Goal: Contribute content: Contribute content

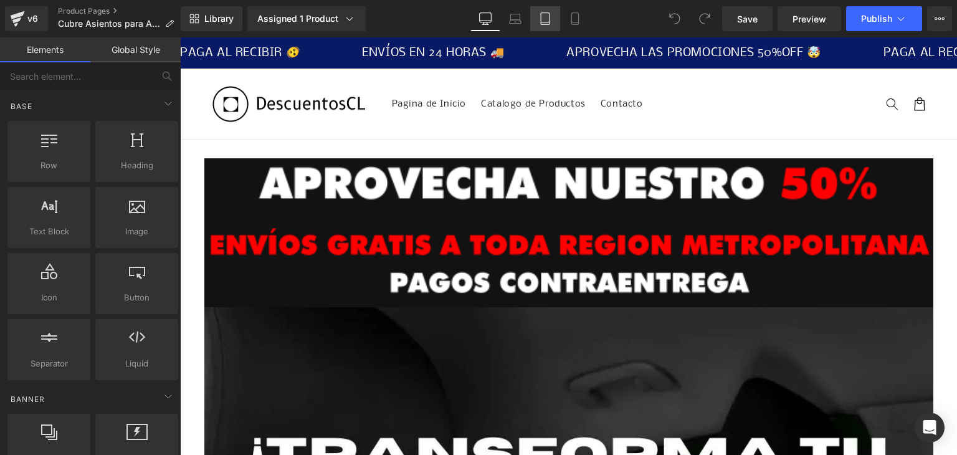
click at [549, 20] on icon at bounding box center [545, 18] width 12 height 12
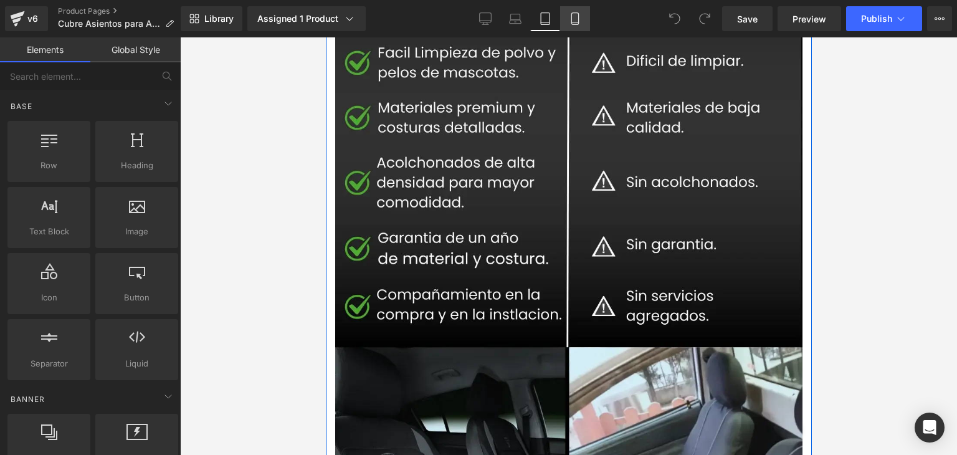
scroll to position [2336, 0]
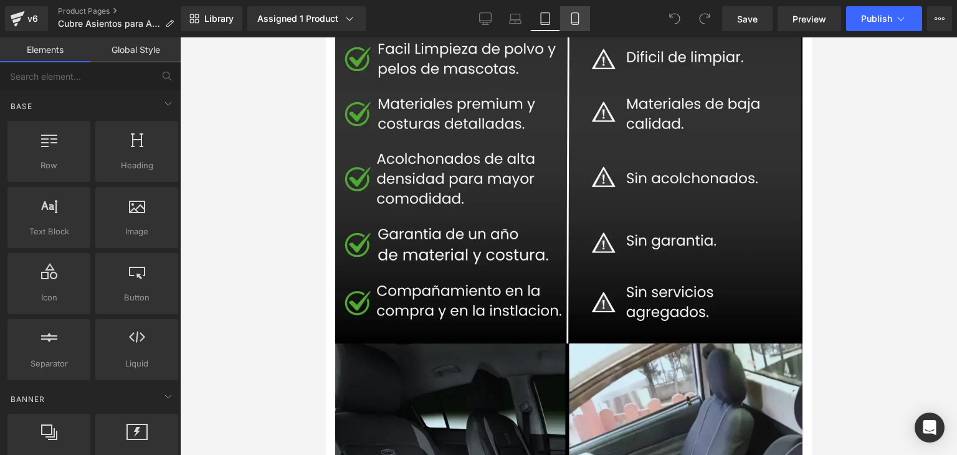
click at [575, 22] on icon at bounding box center [575, 22] width 7 height 0
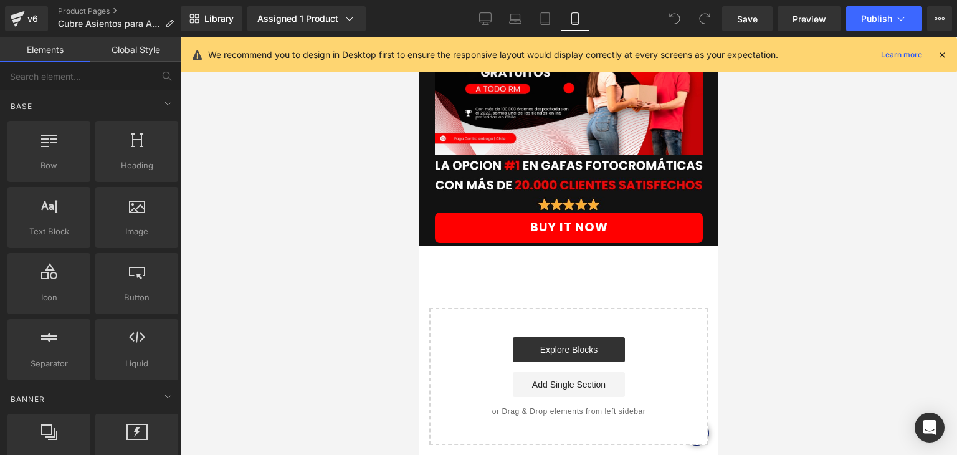
scroll to position [5248, 0]
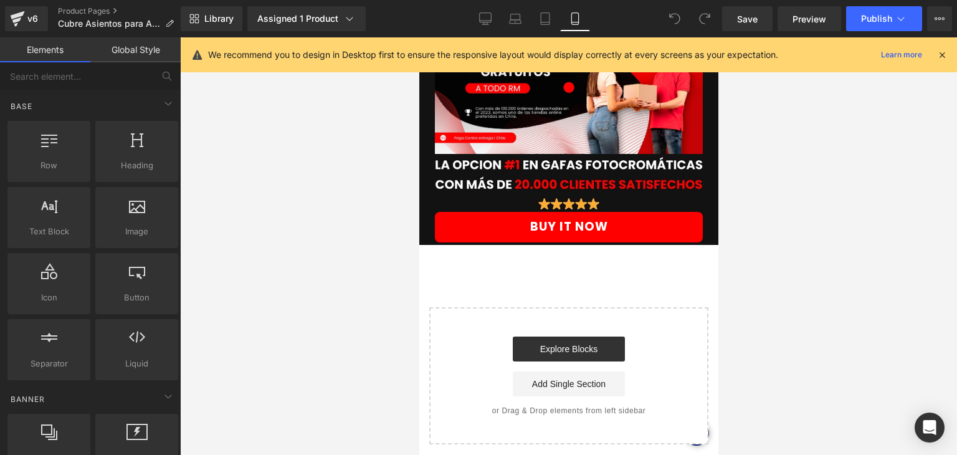
click at [941, 58] on icon at bounding box center [942, 54] width 11 height 11
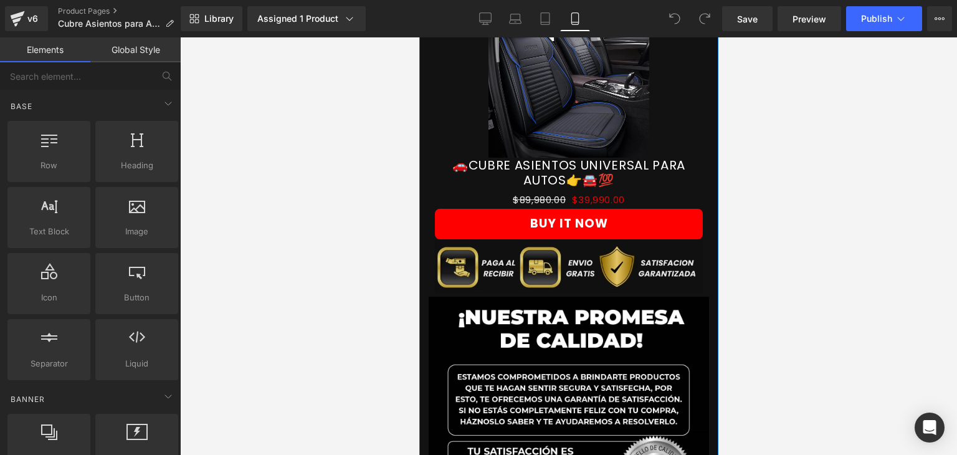
scroll to position [764, 0]
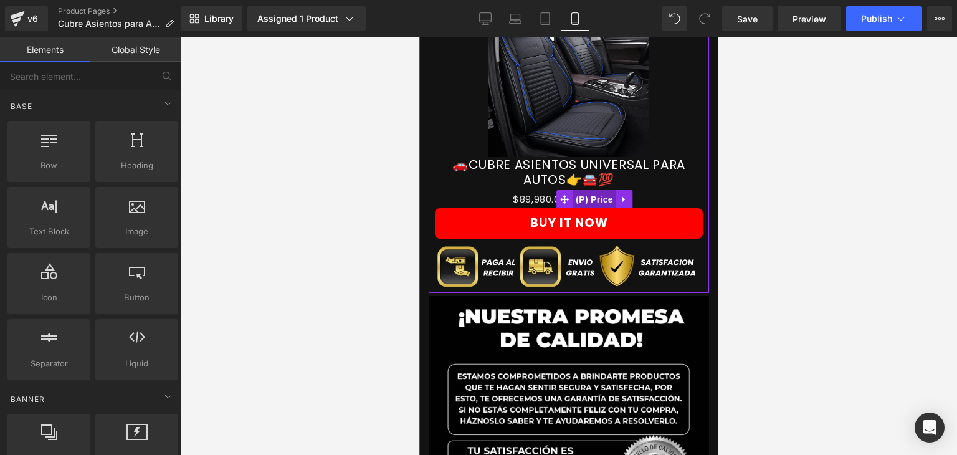
click at [583, 190] on span "(P) Price" at bounding box center [594, 199] width 44 height 19
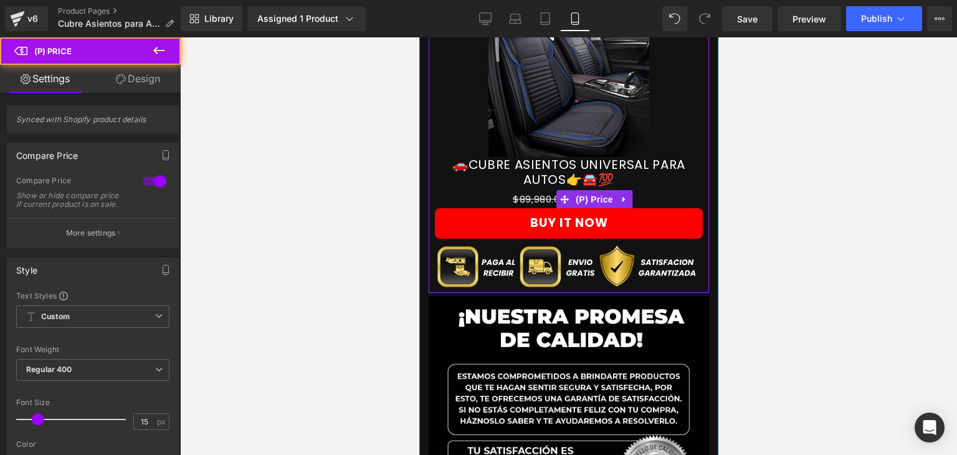
click at [536, 193] on span "$89,980.00" at bounding box center [538, 199] width 53 height 13
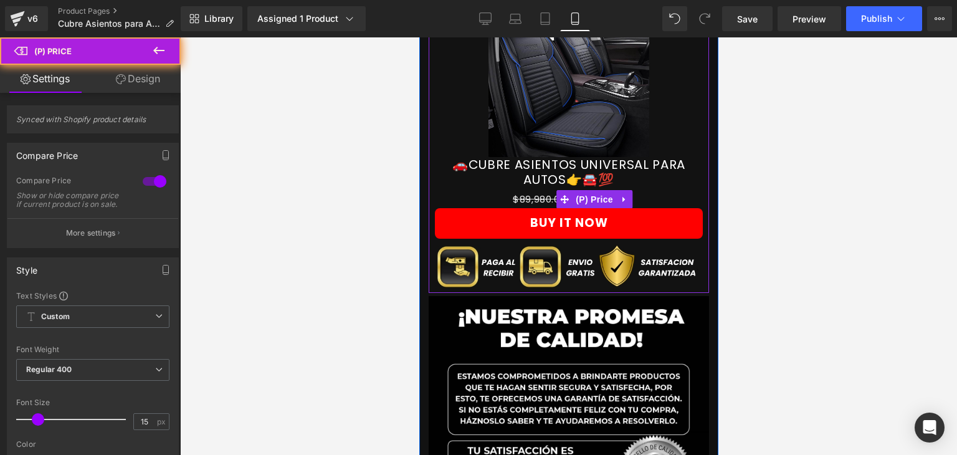
click at [535, 193] on span "$89,980.00" at bounding box center [538, 199] width 53 height 13
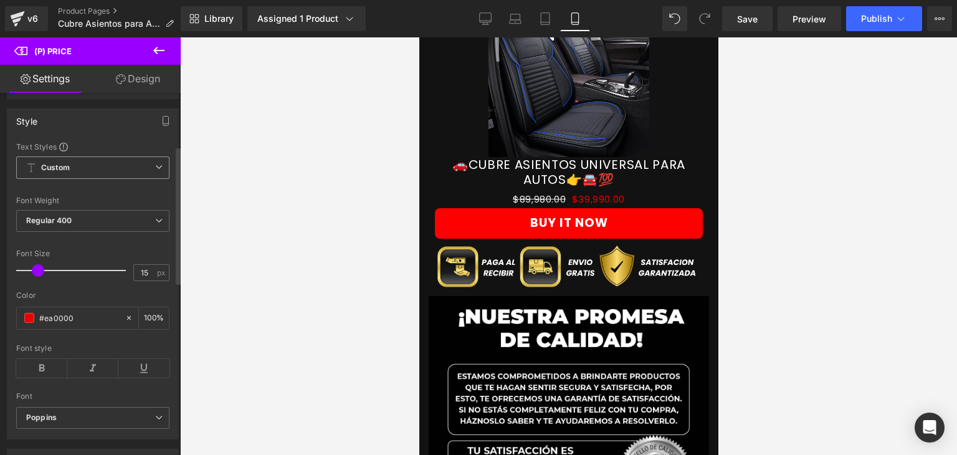
scroll to position [150, 0]
click at [59, 323] on input "#ea0000" at bounding box center [79, 317] width 80 height 14
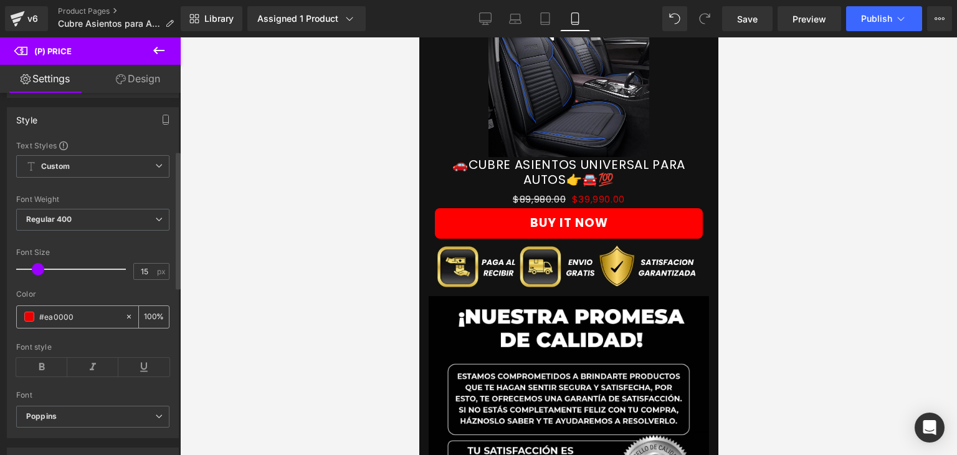
click at [32, 322] on span at bounding box center [29, 317] width 10 height 10
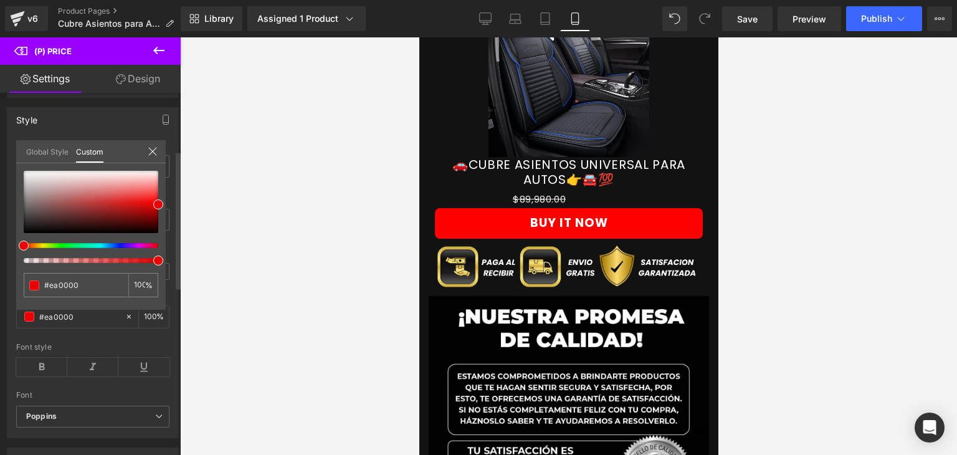
type input "3"
click at [23, 260] on div at bounding box center [86, 260] width 135 height 5
type input "#dcdada"
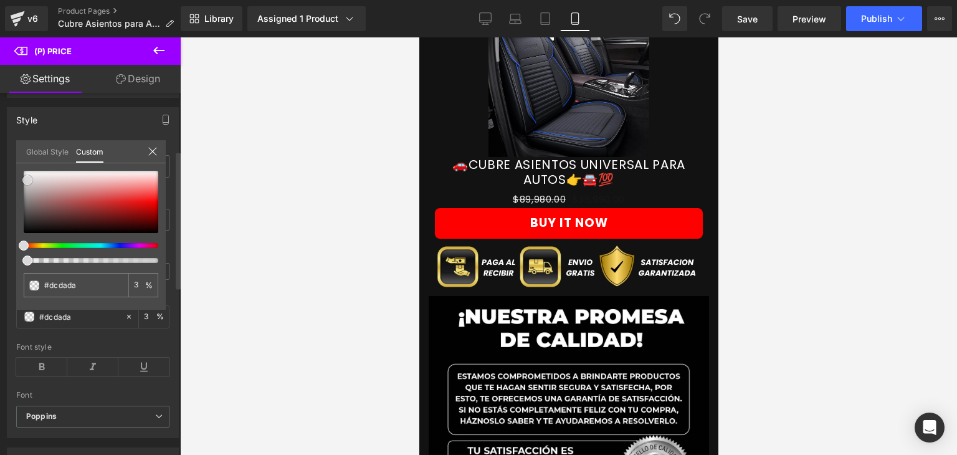
click at [27, 180] on div at bounding box center [91, 202] width 135 height 62
type input "#dedcdc"
type input "#e3e2e2"
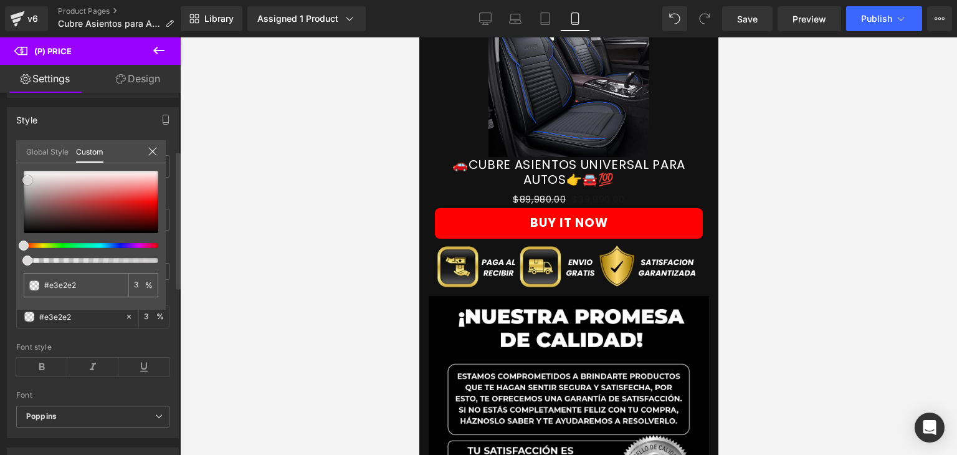
type input "#e8e7e7"
type input "#edecec"
type input "#f5f4f4"
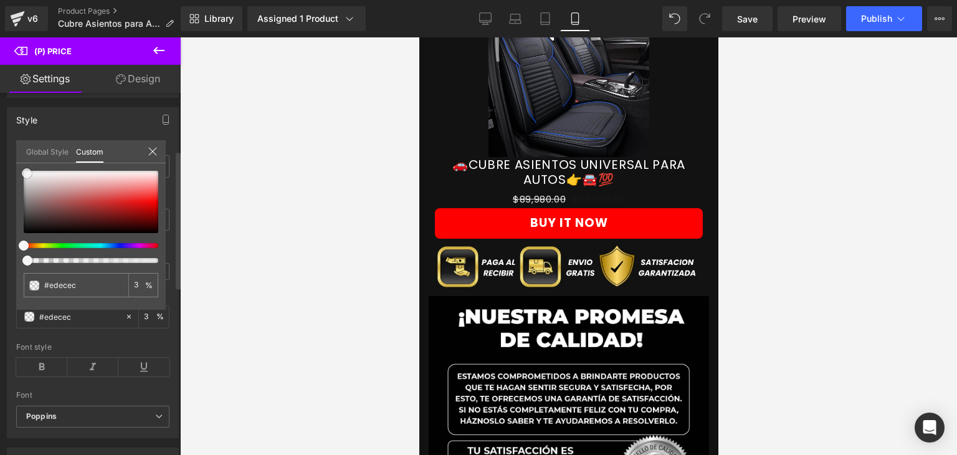
type input "#f5f4f4"
type input "#ffffff"
drag, startPoint x: 28, startPoint y: 176, endPoint x: 27, endPoint y: 165, distance: 11.9
click at [27, 165] on div "#ffffff 3 %" at bounding box center [91, 170] width 150 height 15
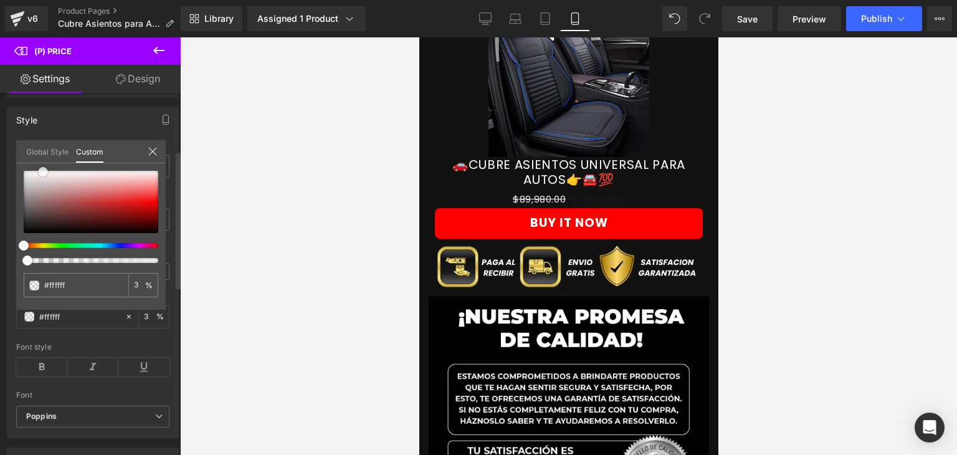
type input "#fcfcfc"
type input "#faf9f9"
type input "#f8f6f6"
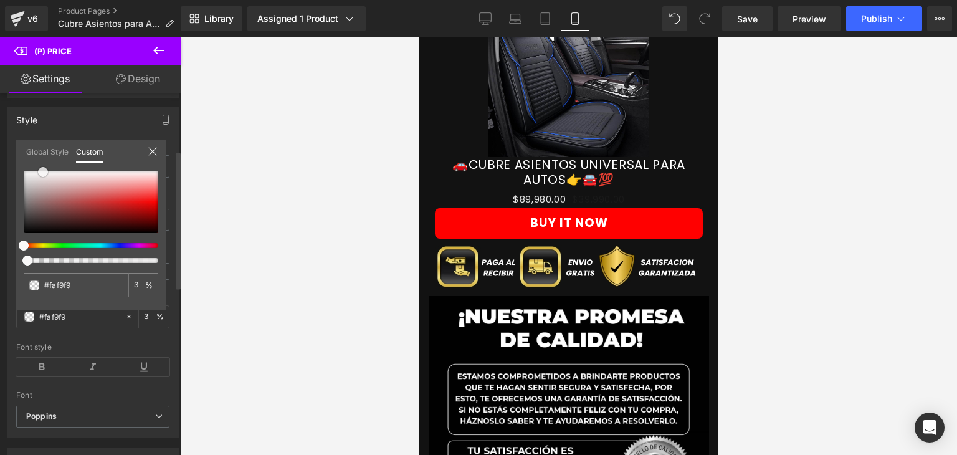
type input "#f8f6f6"
type input "#f8f5f5"
type input "#f6f2f2"
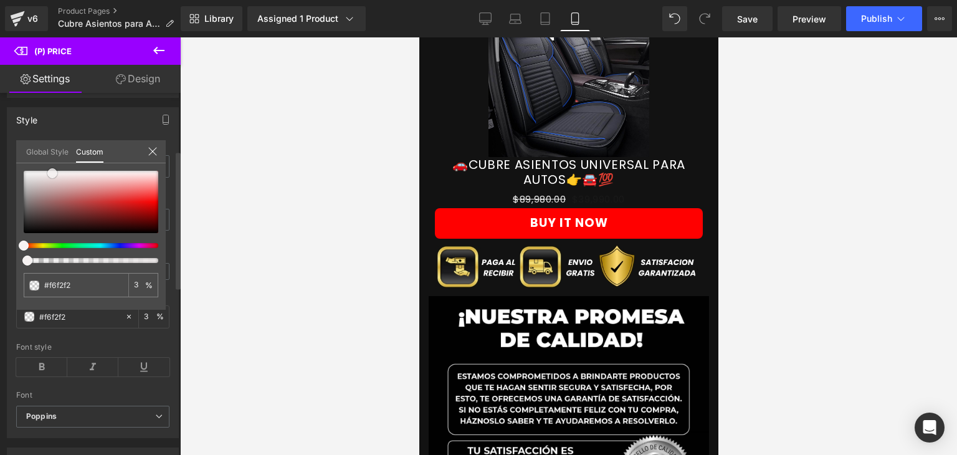
type input "#f5efef"
type input "#f3ecec"
type input "#f1e9e9"
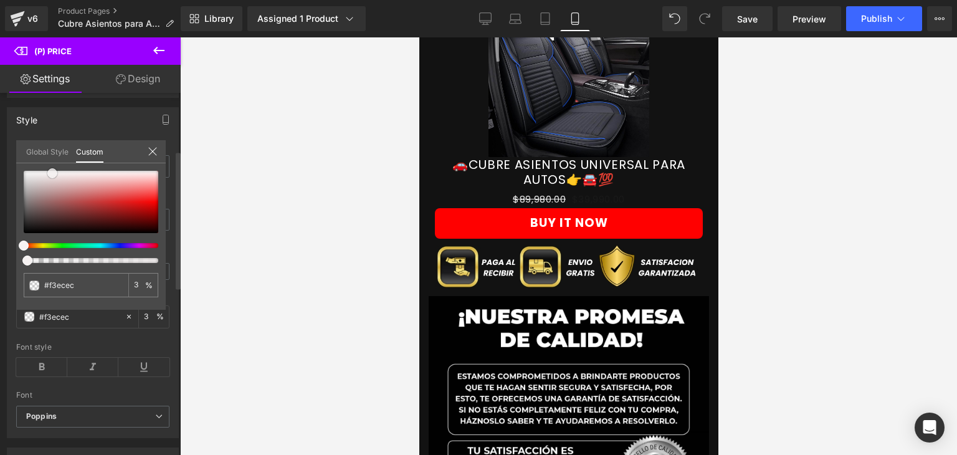
type input "#f1e9e9"
type input "#efe6e6"
type input "#ebdfdf"
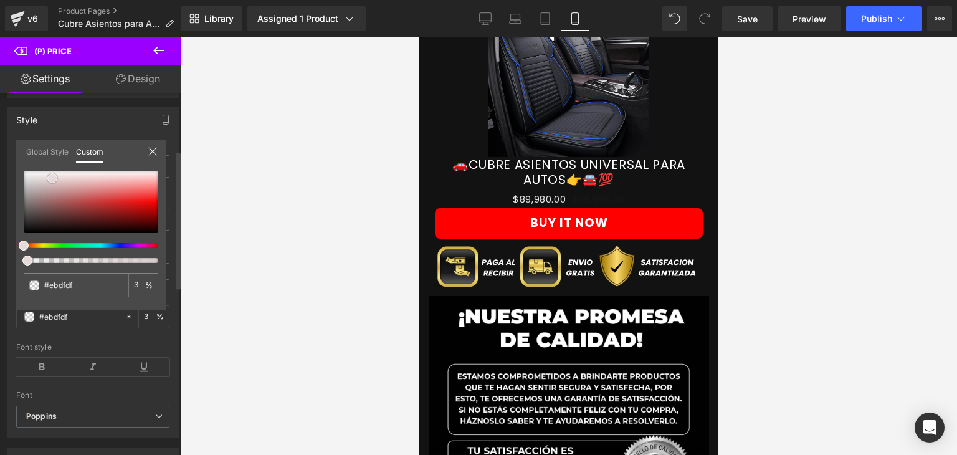
type input "#e8dddd"
type input "#e4d6d6"
type input "#e2d4d4"
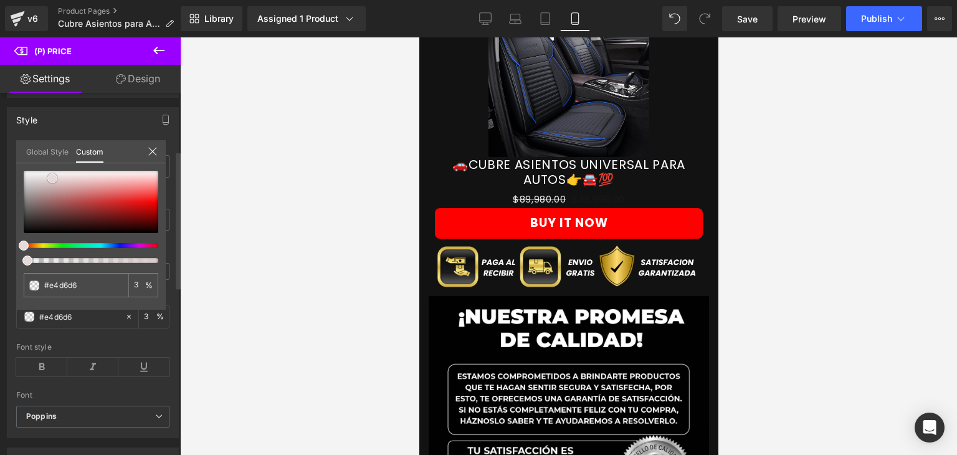
type input "#e2d4d4"
type input "#e0d1d1"
drag, startPoint x: 42, startPoint y: 172, endPoint x: 50, endPoint y: 180, distance: 11.5
click at [50, 180] on span at bounding box center [51, 180] width 10 height 10
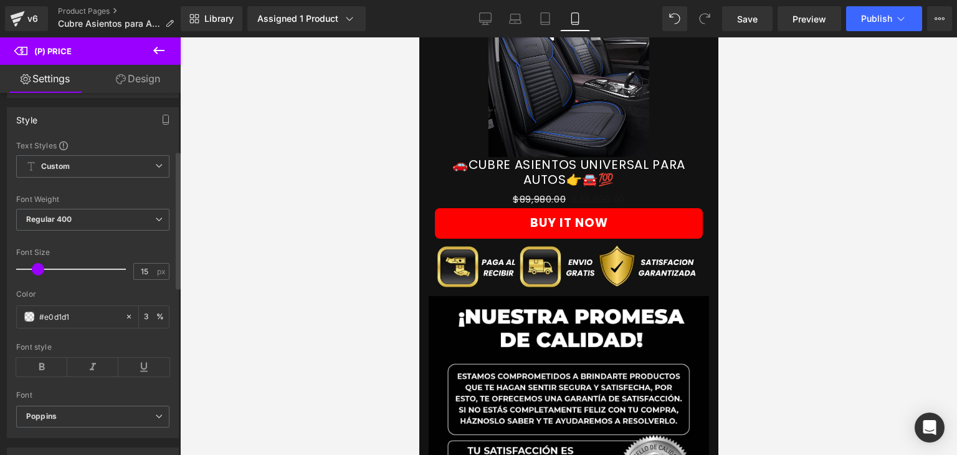
click at [290, 330] on div at bounding box center [568, 246] width 777 height 418
click at [30, 322] on span at bounding box center [29, 317] width 10 height 10
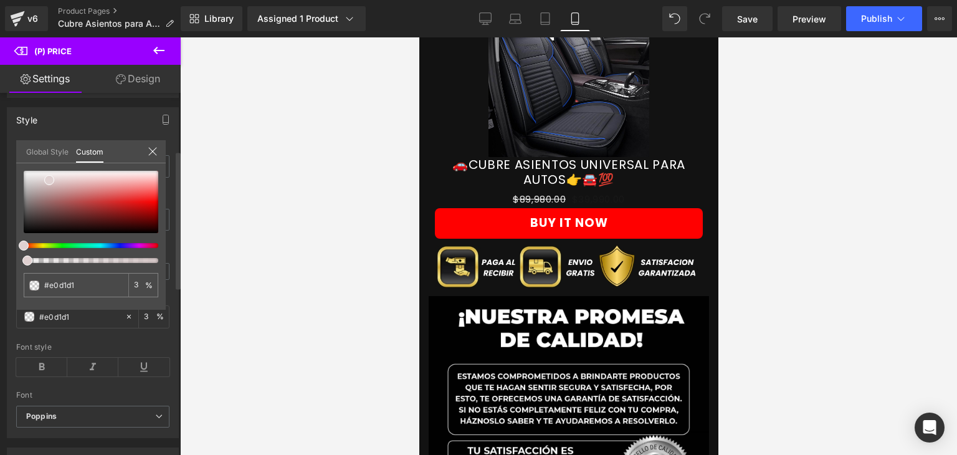
drag, startPoint x: 25, startPoint y: 247, endPoint x: 19, endPoint y: 248, distance: 6.4
drag, startPoint x: 19, startPoint y: 248, endPoint x: 67, endPoint y: 282, distance: 59.1
click at [67, 282] on input "#e0d1d1" at bounding box center [77, 285] width 66 height 13
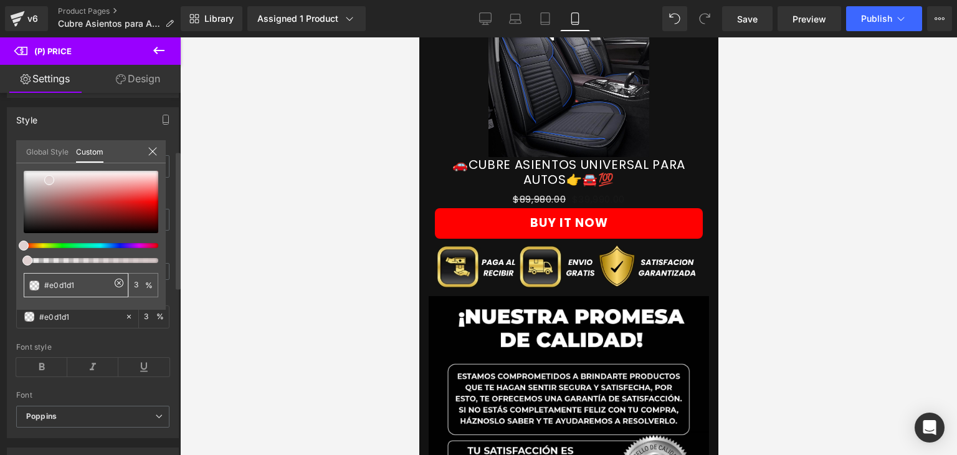
click at [67, 282] on input "#e0d1d1" at bounding box center [77, 285] width 66 height 13
click at [77, 285] on input "#e0d1d1" at bounding box center [77, 285] width 66 height 13
type input "#e0d1d"
type input "0"
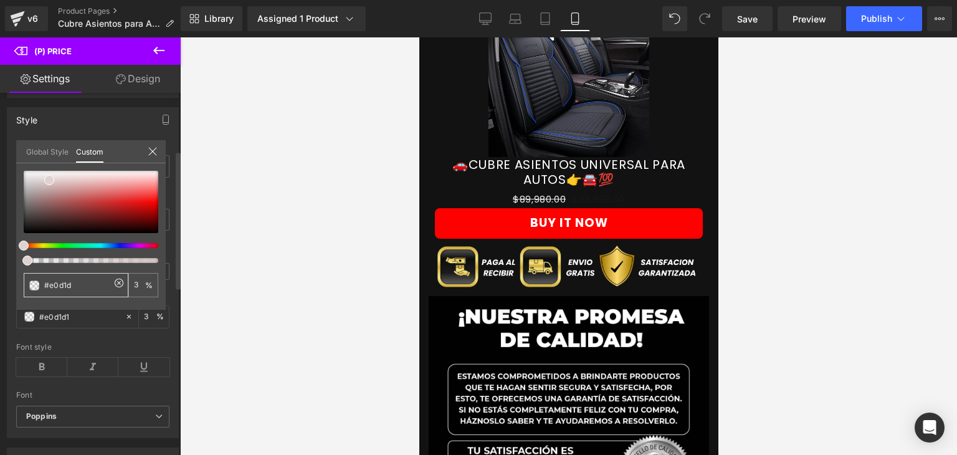
type input "0"
type input "#e0d1"
type input "7"
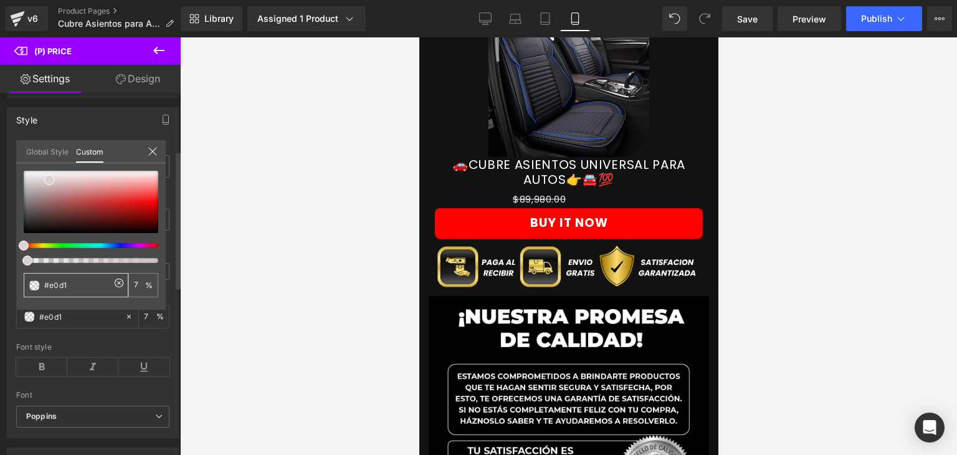
type input "#e0d"
type input "100"
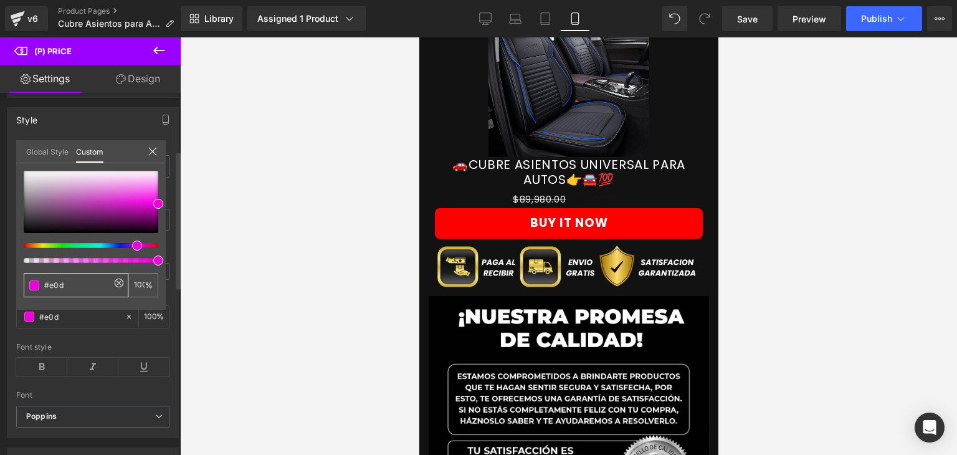
type input "#e0"
type input "0"
type input "#e"
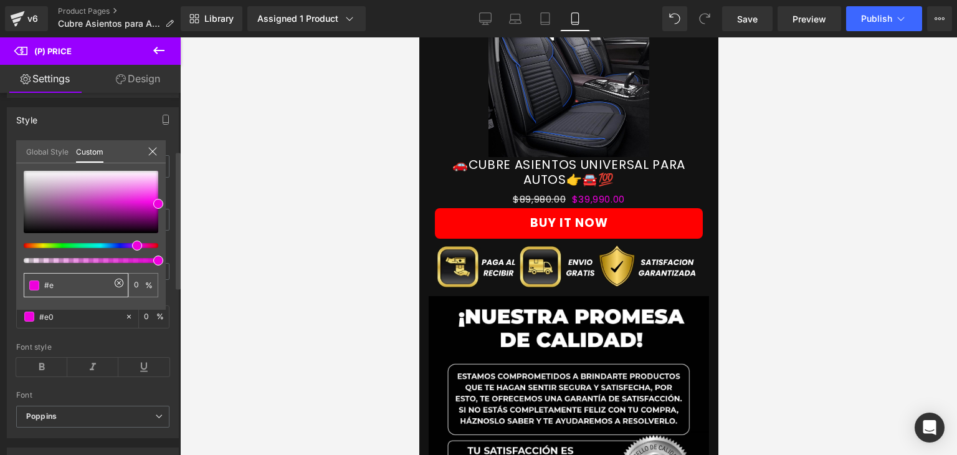
type input "#e"
type input "#"
type input "0"
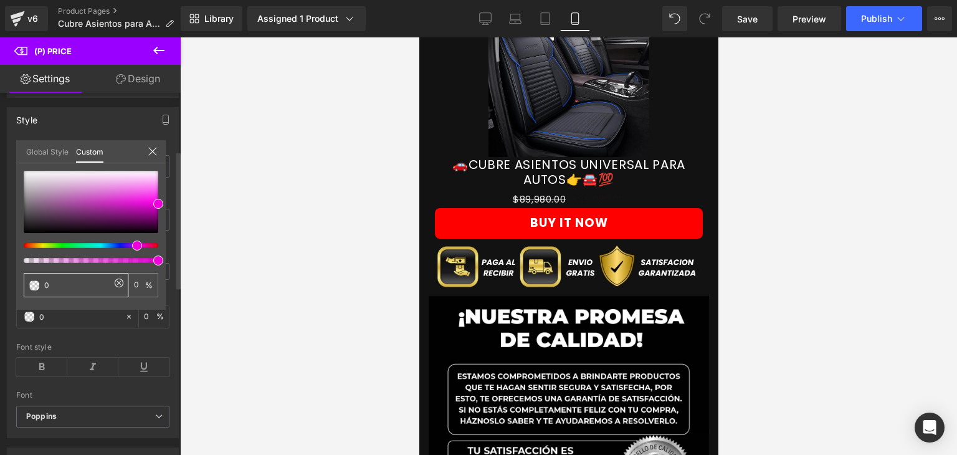
type input "00"
type input "000"
type input "100"
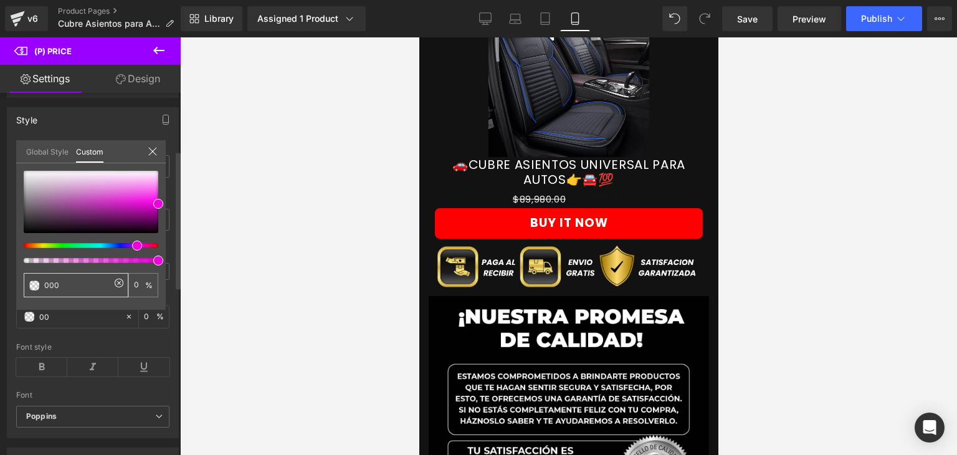
type input "100"
type input "0000"
type input "0"
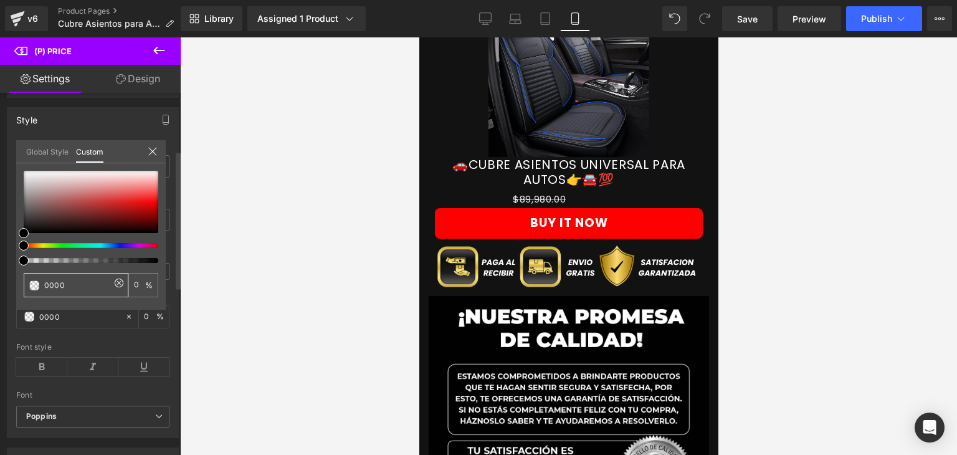
type input "00000"
click at [180, 258] on b at bounding box center [176, 221] width 7 height 137
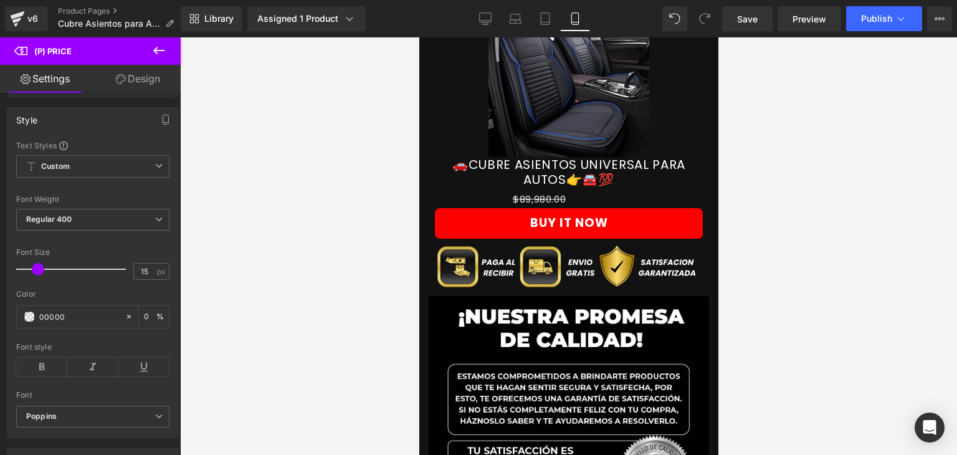
click at [209, 271] on div at bounding box center [568, 246] width 777 height 418
click at [75, 323] on input "00000" at bounding box center [79, 317] width 80 height 14
click at [125, 321] on icon at bounding box center [129, 316] width 9 height 9
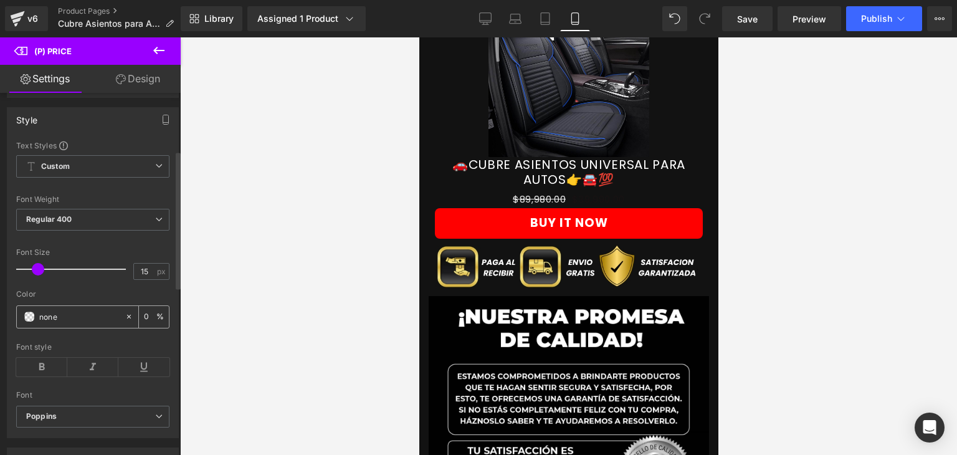
click at [32, 328] on div "none" at bounding box center [71, 317] width 108 height 22
click at [27, 321] on span at bounding box center [29, 317] width 10 height 10
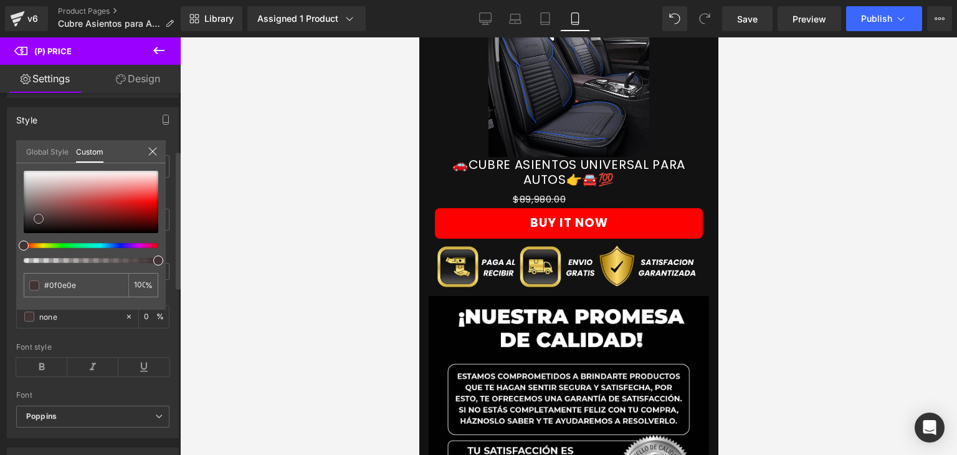
type input "#0f0e0e"
type input "100"
type input "#0f0e0e"
type input "100"
type input "#3b2f2f"
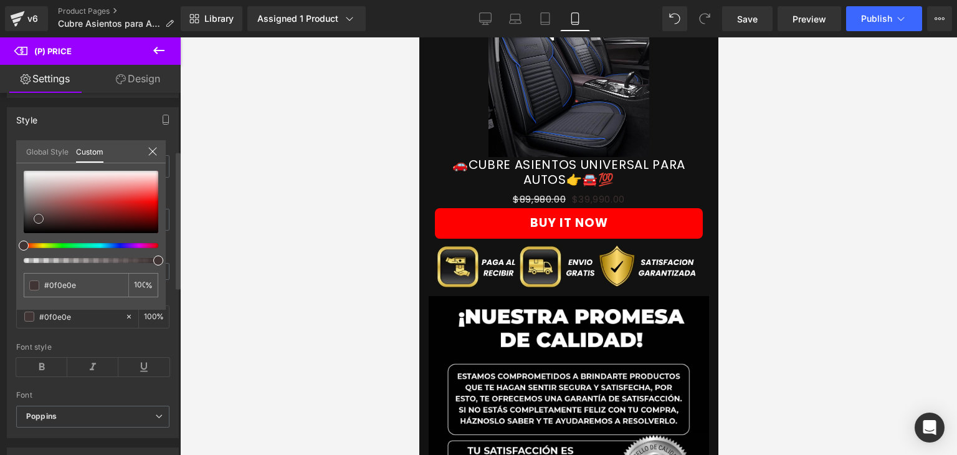
type input "#3b2f2f"
type input "#483737"
type input "#795252"
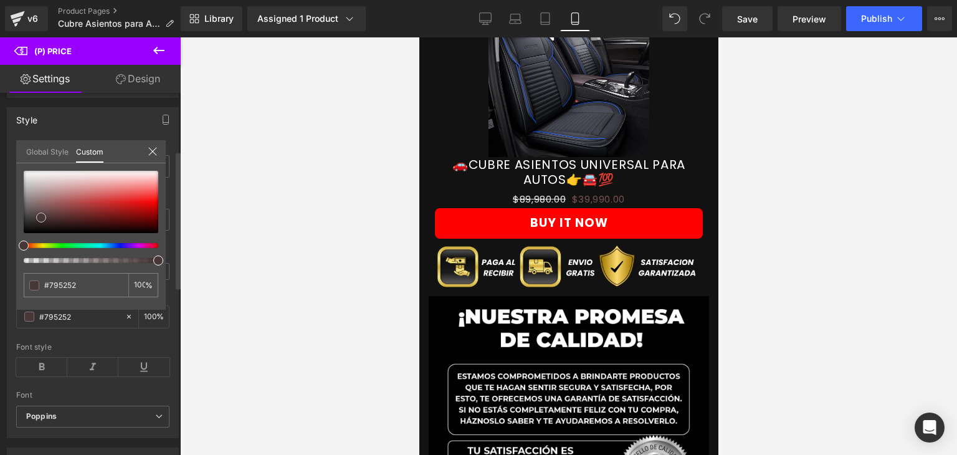
type input "#ffffff"
type input "#fdfbfb"
type input "#fbf8f8"
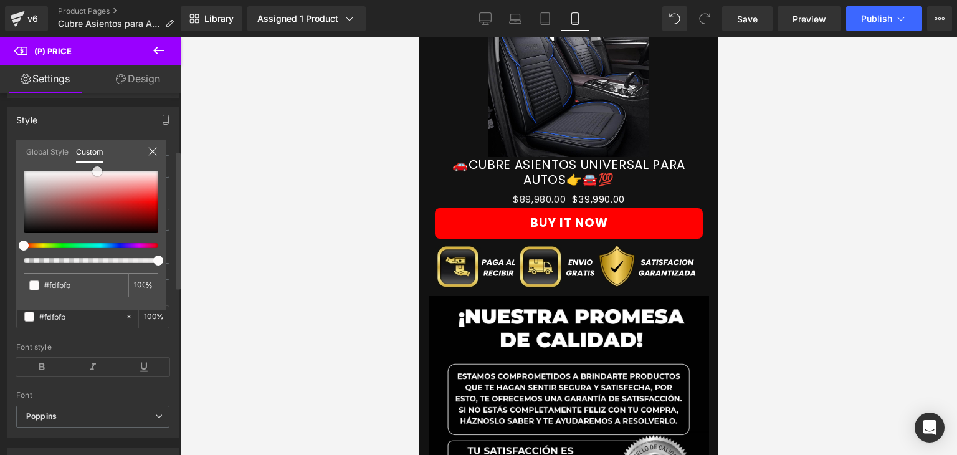
type input "#fbf8f8"
type input "#faf3f3"
type input "#fbf3f3"
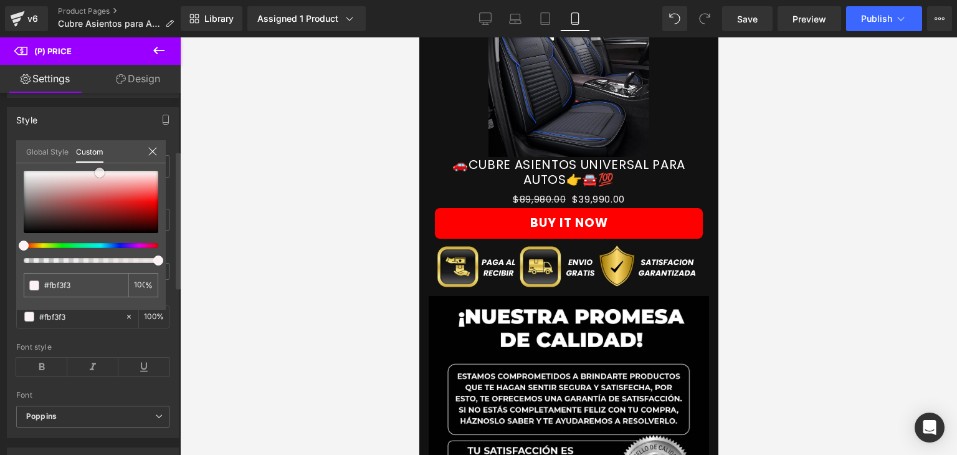
type input "#f9efef"
type input "#faefef"
drag, startPoint x: 25, startPoint y: 231, endPoint x: 101, endPoint y: 171, distance: 96.8
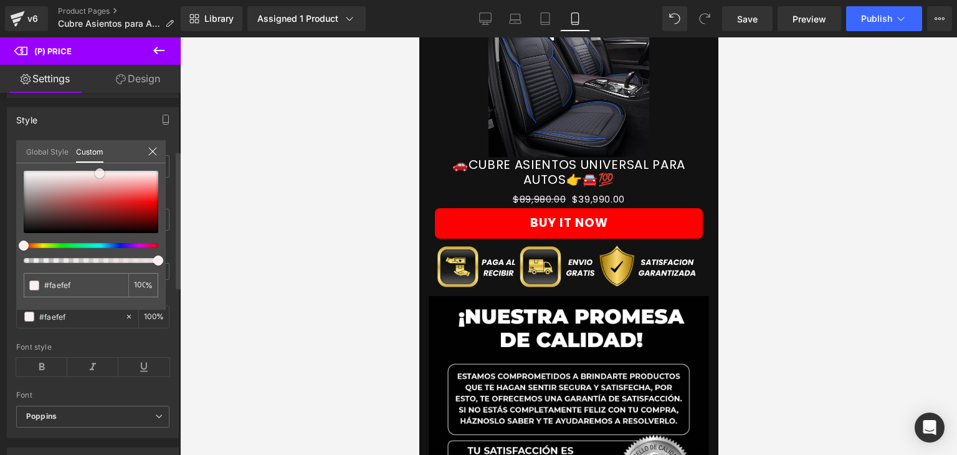
click at [101, 171] on span at bounding box center [100, 173] width 10 height 10
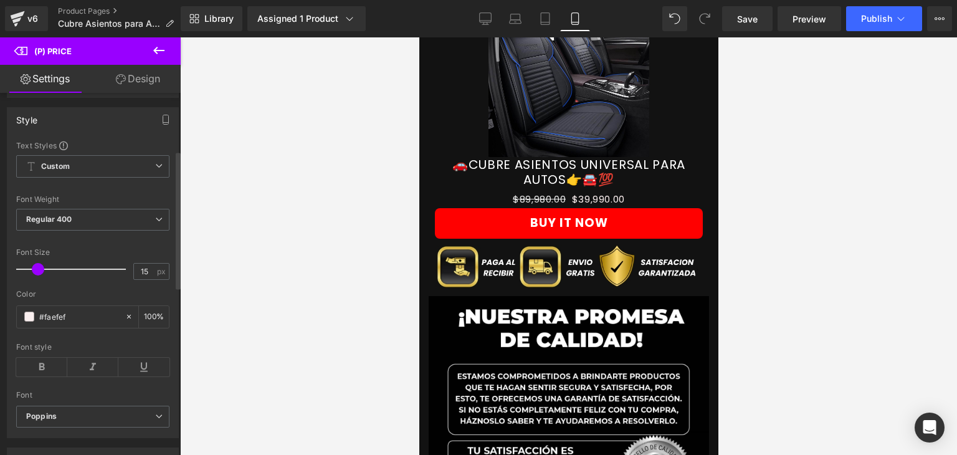
click at [319, 285] on div at bounding box center [568, 246] width 777 height 418
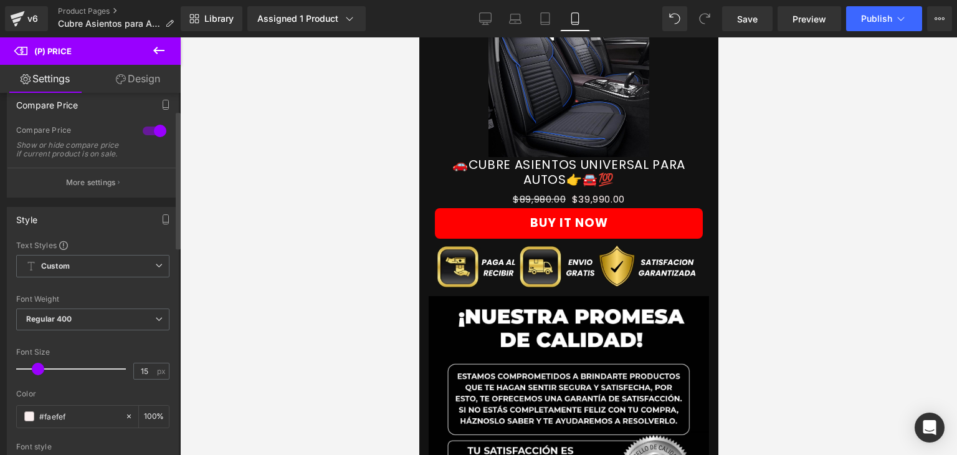
scroll to position [46, 0]
click at [113, 282] on span "Custom Setup Global Style" at bounding box center [92, 271] width 153 height 22
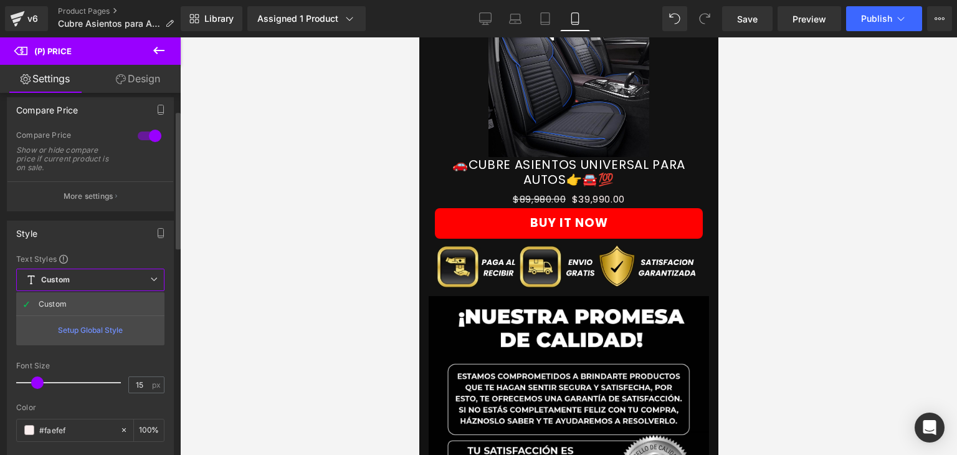
click at [113, 282] on span "Custom Setup Global Style" at bounding box center [90, 280] width 148 height 22
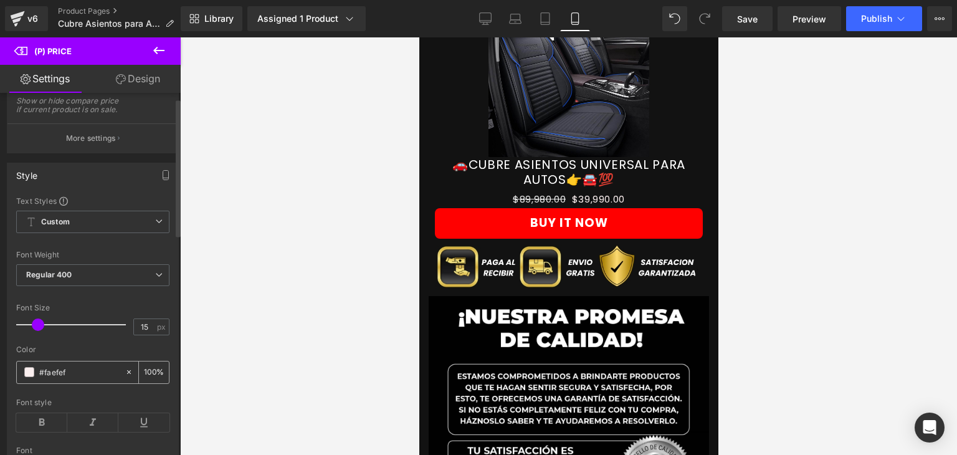
scroll to position [0, 0]
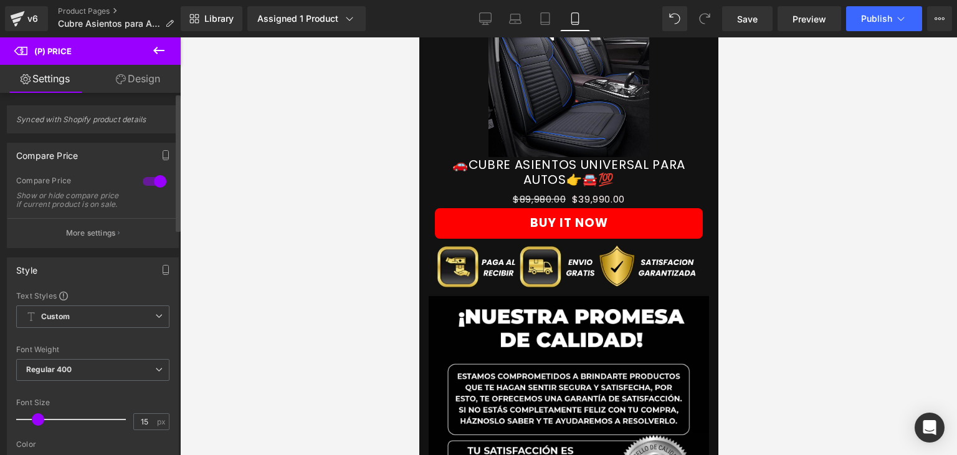
click at [135, 270] on div "Style" at bounding box center [92, 270] width 171 height 24
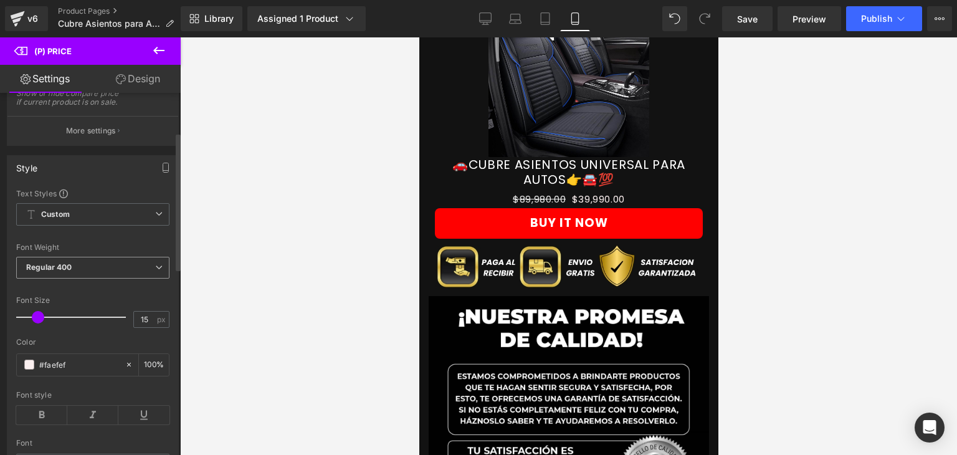
scroll to position [102, 0]
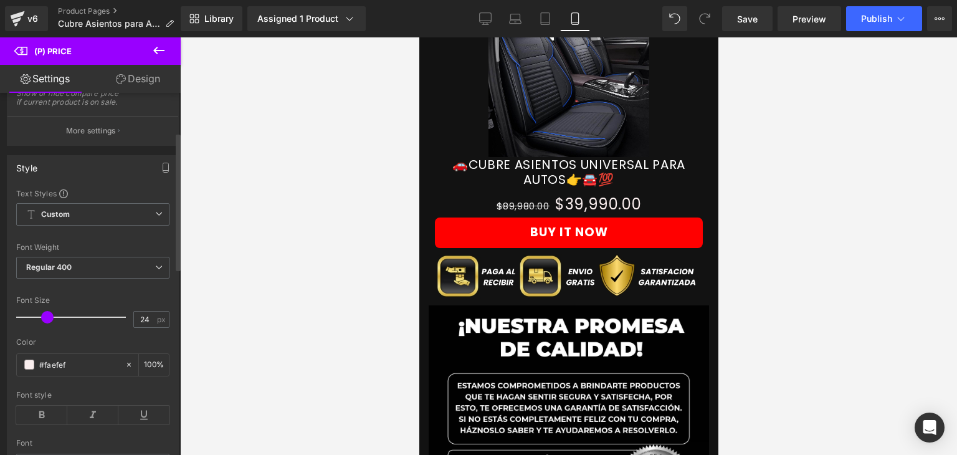
type input "23"
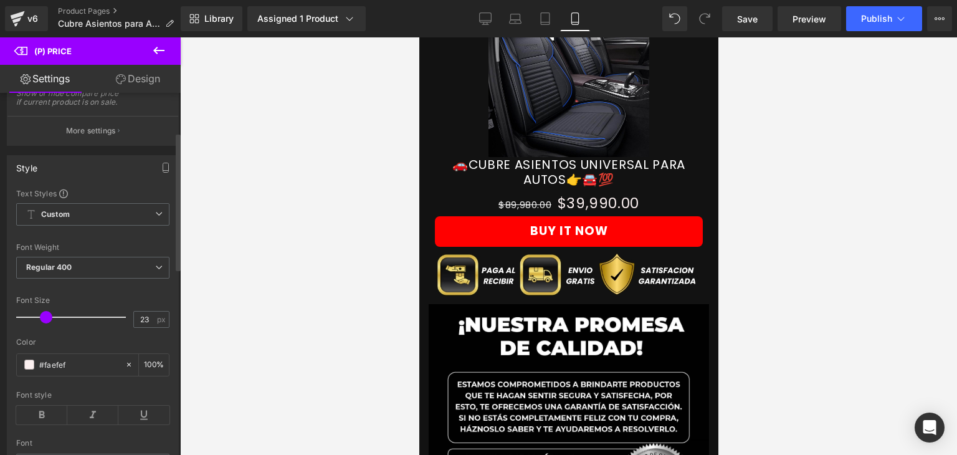
drag, startPoint x: 37, startPoint y: 325, endPoint x: 45, endPoint y: 325, distance: 8.1
click at [45, 323] on span at bounding box center [46, 317] width 12 height 12
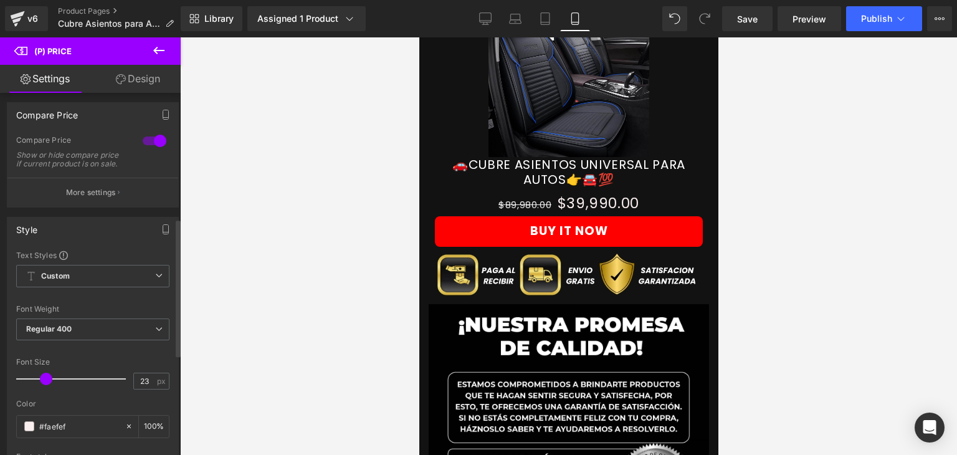
scroll to position [0, 0]
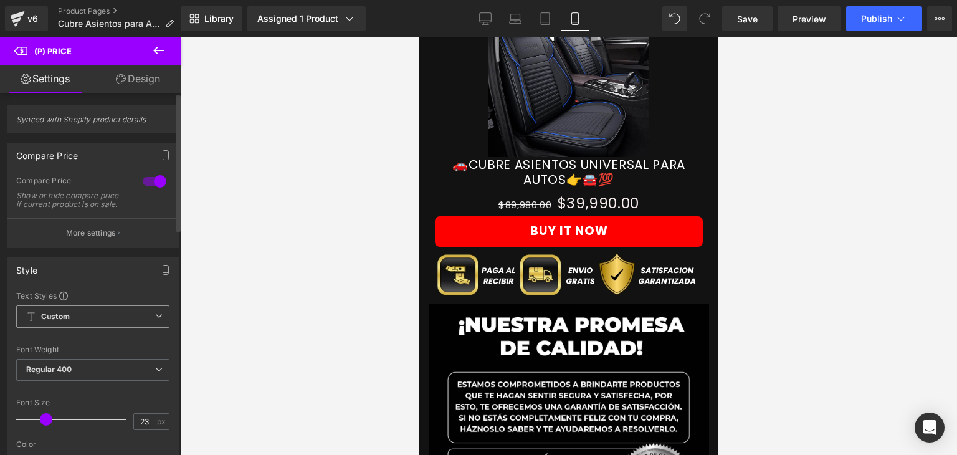
click at [115, 323] on span "Custom Setup Global Style" at bounding box center [92, 316] width 153 height 22
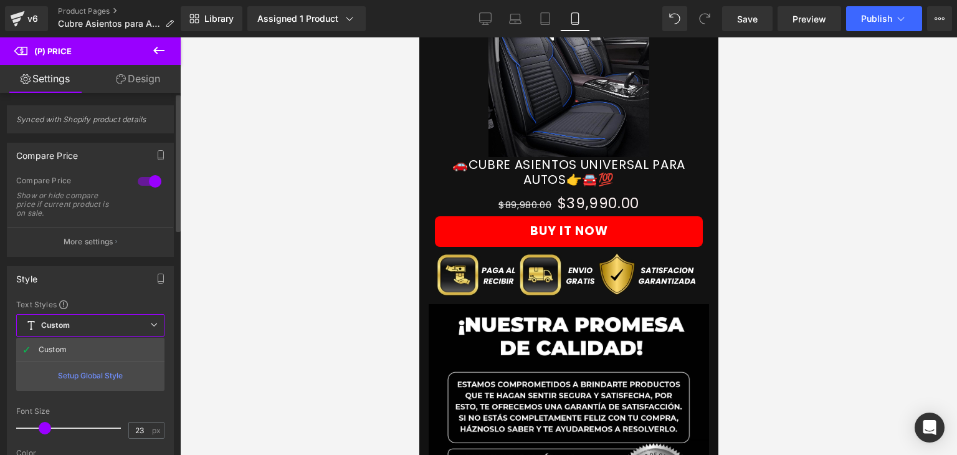
click at [115, 323] on span "Custom Setup Global Style" at bounding box center [90, 325] width 148 height 22
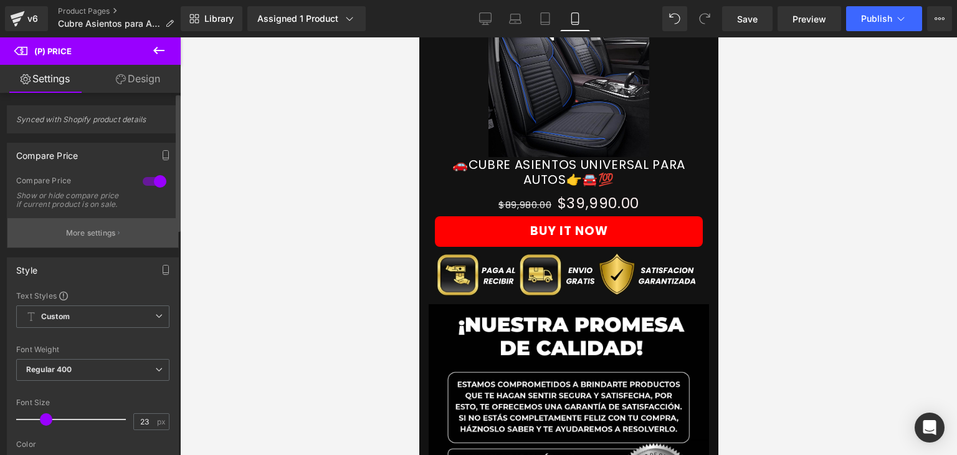
click at [110, 247] on button "More settings" at bounding box center [92, 232] width 171 height 29
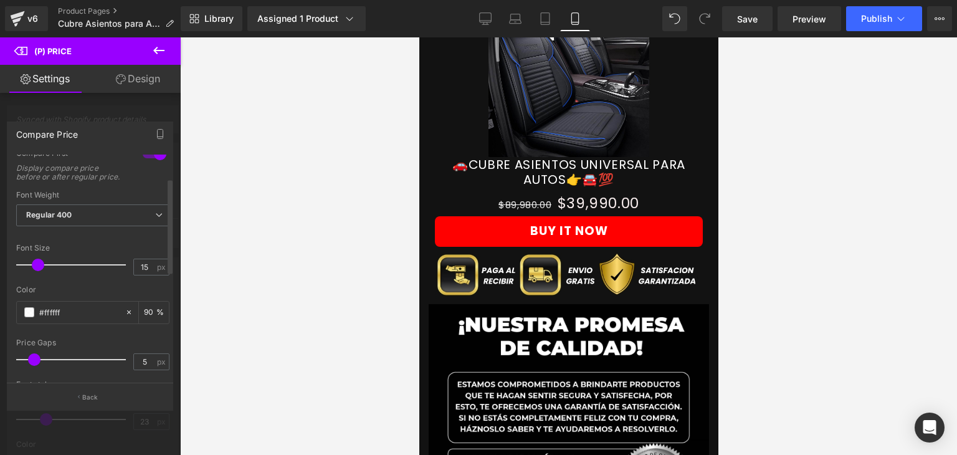
scroll to position [83, 0]
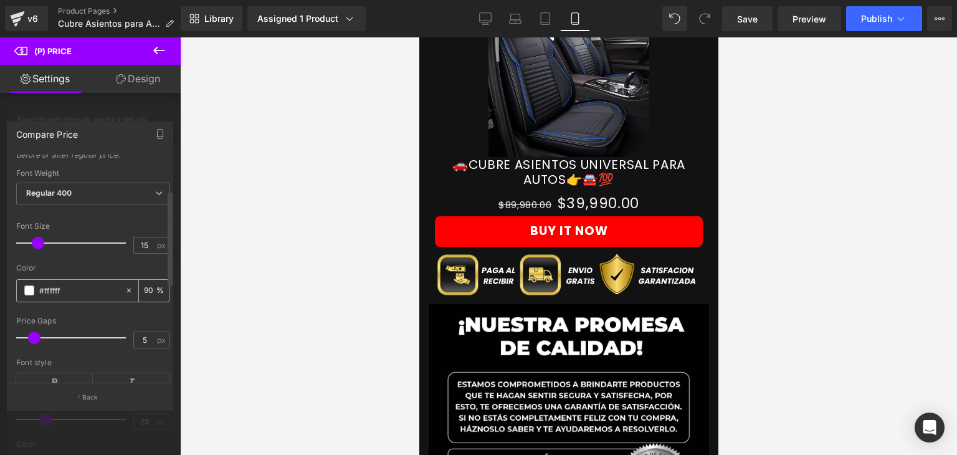
click at [28, 295] on span at bounding box center [29, 290] width 10 height 10
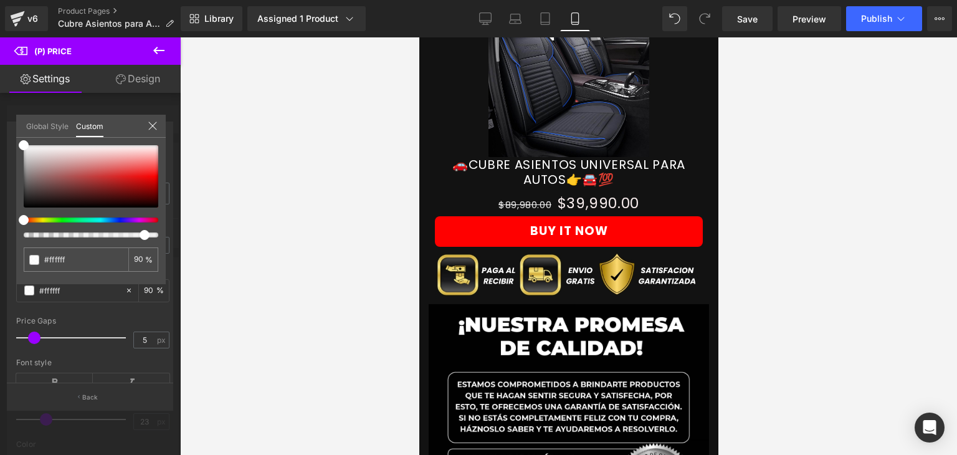
click at [16, 173] on div "#ffffff 90 %" at bounding box center [91, 214] width 150 height 139
drag, startPoint x: 22, startPoint y: 145, endPoint x: 138, endPoint y: 178, distance: 119.8
click at [138, 178] on span at bounding box center [139, 178] width 10 height 10
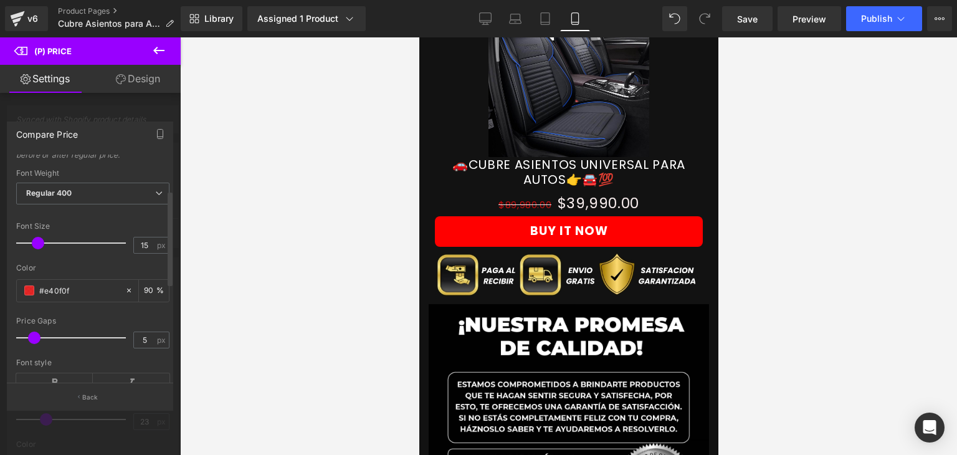
drag, startPoint x: 34, startPoint y: 343, endPoint x: 48, endPoint y: 344, distance: 13.8
click at [42, 249] on span at bounding box center [44, 243] width 12 height 12
click at [29, 292] on span at bounding box center [29, 287] width 10 height 10
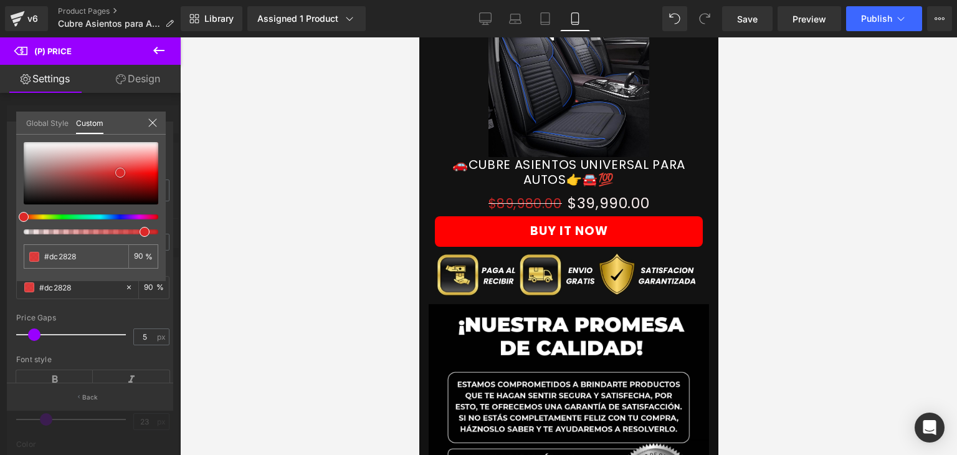
drag, startPoint x: 141, startPoint y: 177, endPoint x: 120, endPoint y: 175, distance: 21.9
click at [120, 175] on span at bounding box center [120, 173] width 10 height 10
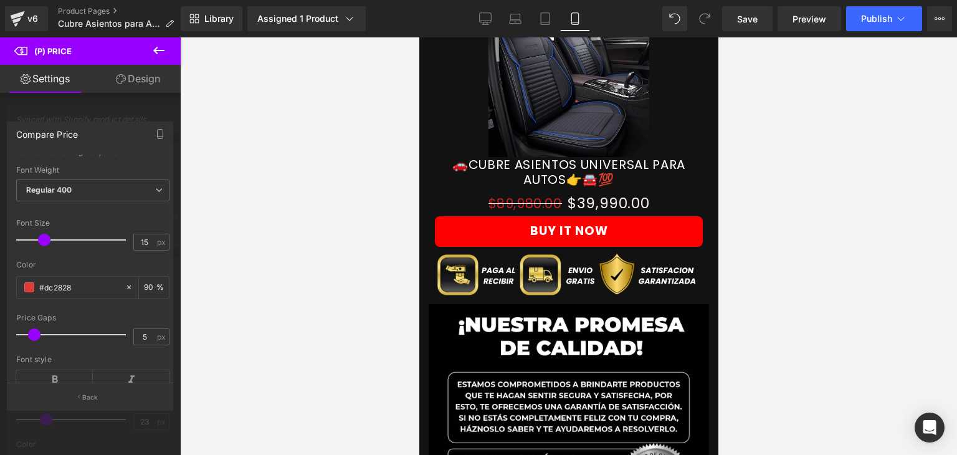
click at [203, 193] on div at bounding box center [568, 246] width 777 height 418
drag, startPoint x: 32, startPoint y: 345, endPoint x: 49, endPoint y: 345, distance: 16.8
click at [49, 341] on span at bounding box center [50, 334] width 12 height 12
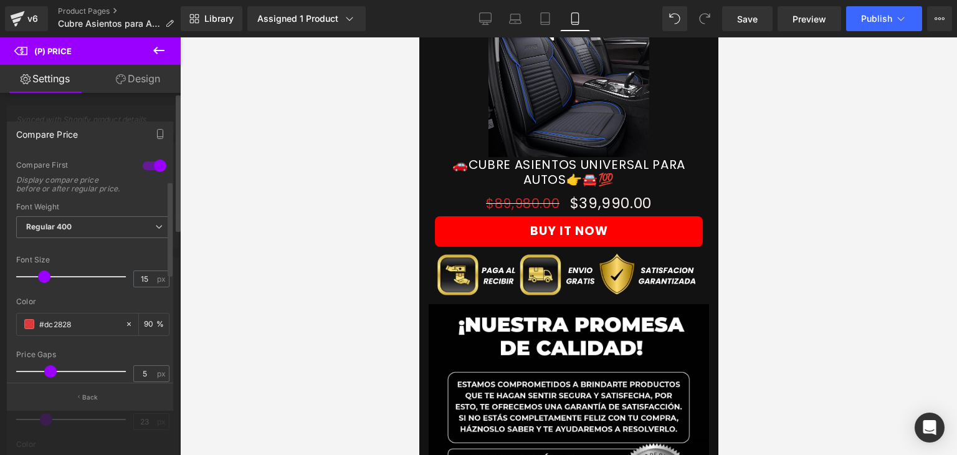
scroll to position [47, 0]
click at [93, 235] on span "Regular 400" at bounding box center [92, 229] width 153 height 22
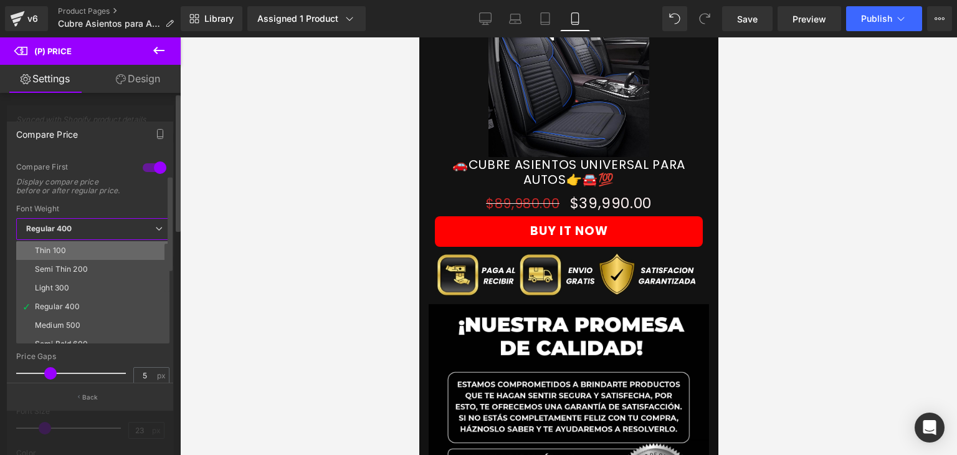
click at [74, 253] on li "Thin 100" at bounding box center [95, 250] width 159 height 19
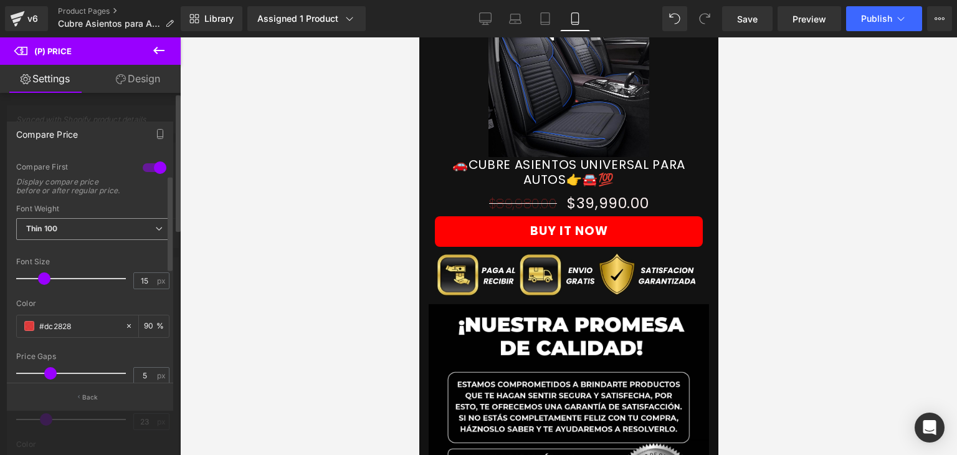
click at [95, 240] on span "Thin 100" at bounding box center [92, 229] width 153 height 22
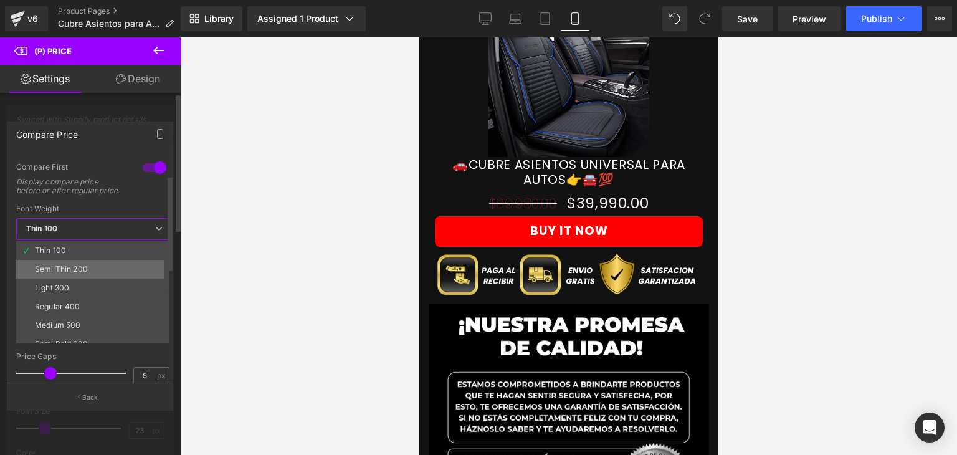
click at [77, 273] on div "Semi Thin 200" at bounding box center [61, 269] width 53 height 9
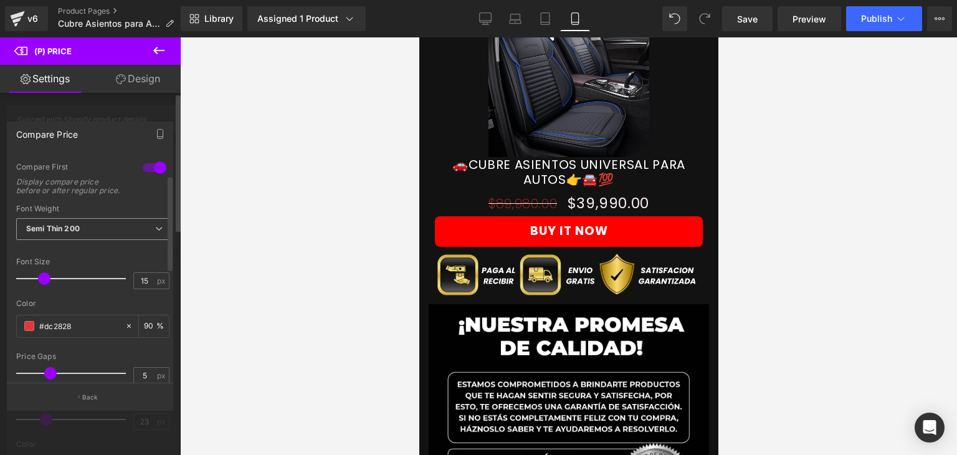
click at [107, 240] on span "Semi Thin 200" at bounding box center [92, 229] width 153 height 22
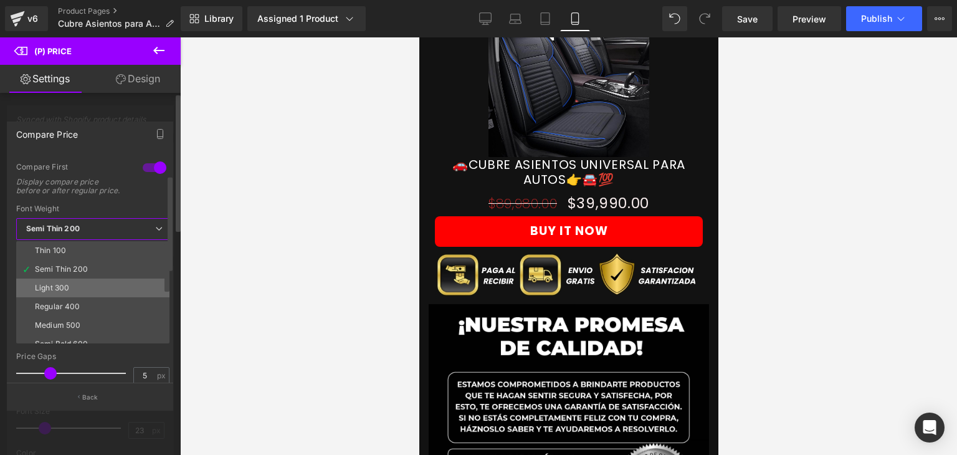
click at [80, 289] on li "Light 300" at bounding box center [95, 288] width 159 height 19
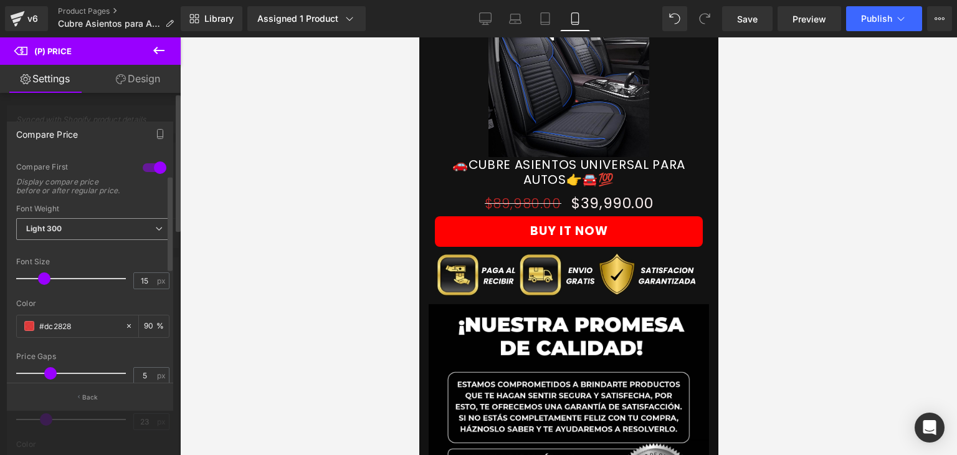
click at [107, 239] on span "Light 300" at bounding box center [92, 229] width 153 height 22
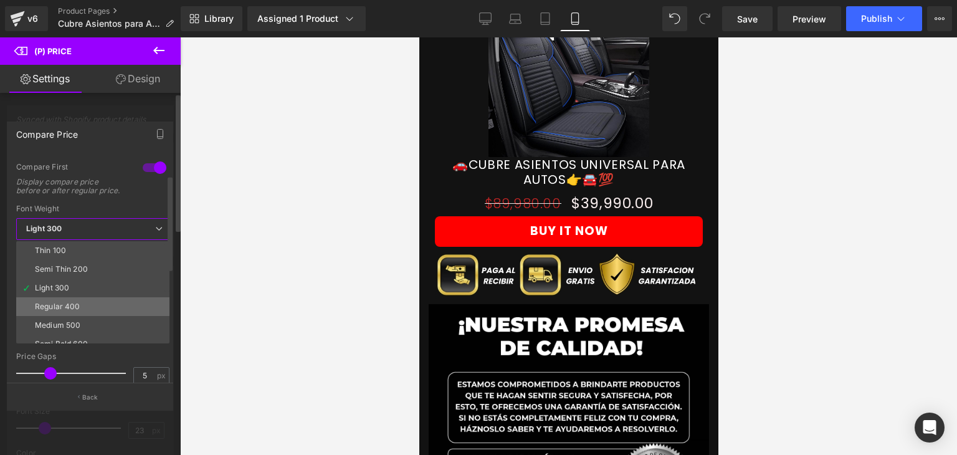
click at [66, 311] on div "Regular 400" at bounding box center [58, 306] width 46 height 9
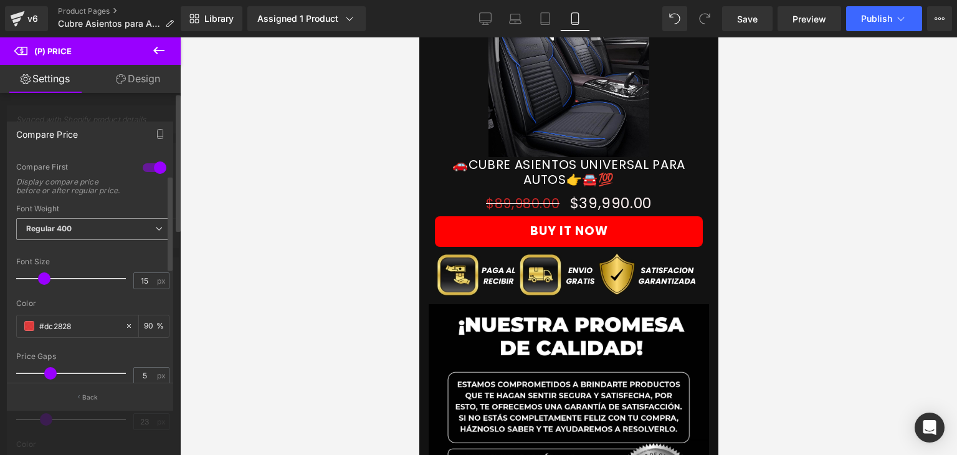
click at [95, 236] on span "Regular 400" at bounding box center [92, 229] width 153 height 22
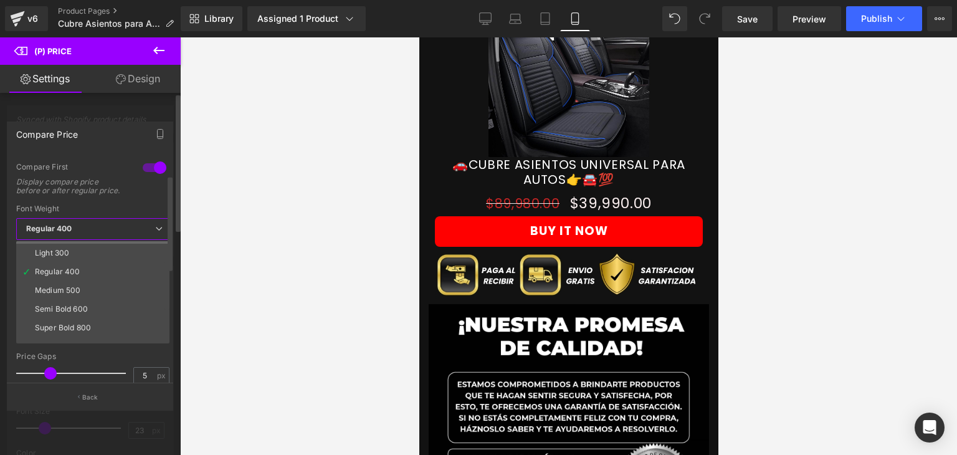
scroll to position [38, 0]
click at [65, 292] on div "Medium 500" at bounding box center [58, 287] width 46 height 9
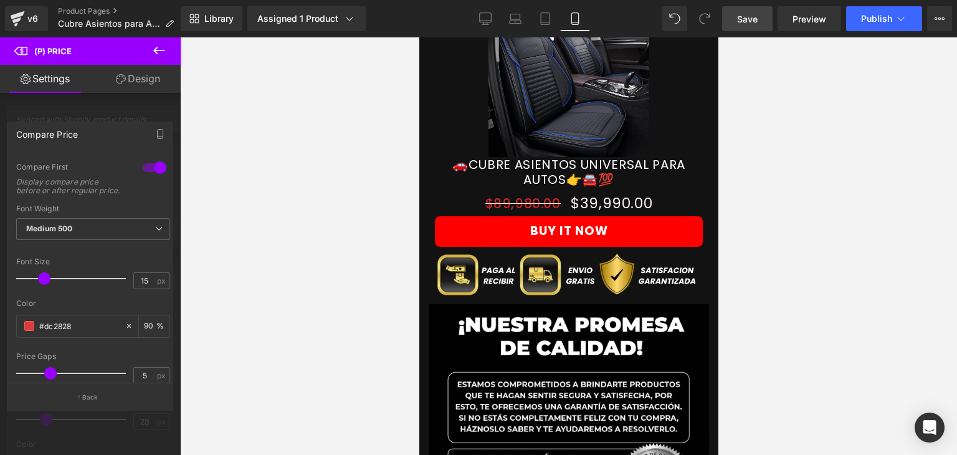
click at [747, 21] on span "Save" at bounding box center [747, 18] width 21 height 13
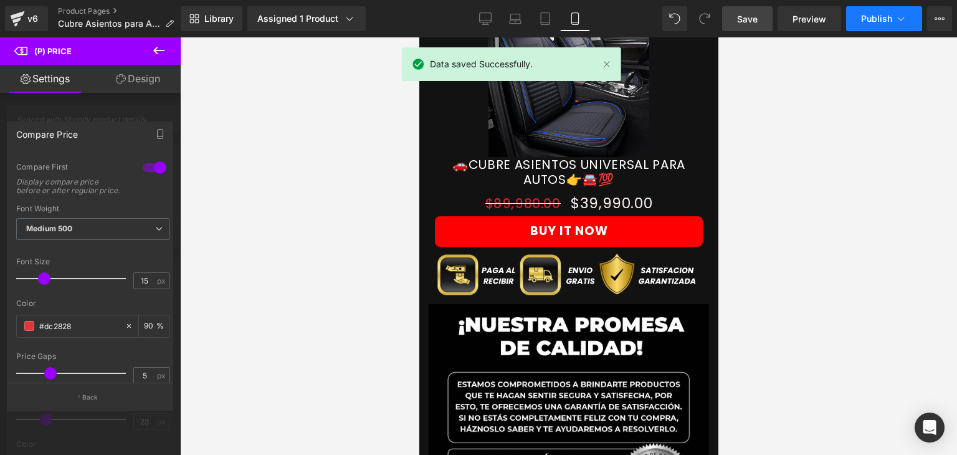
click at [893, 21] on button "Publish" at bounding box center [884, 18] width 76 height 25
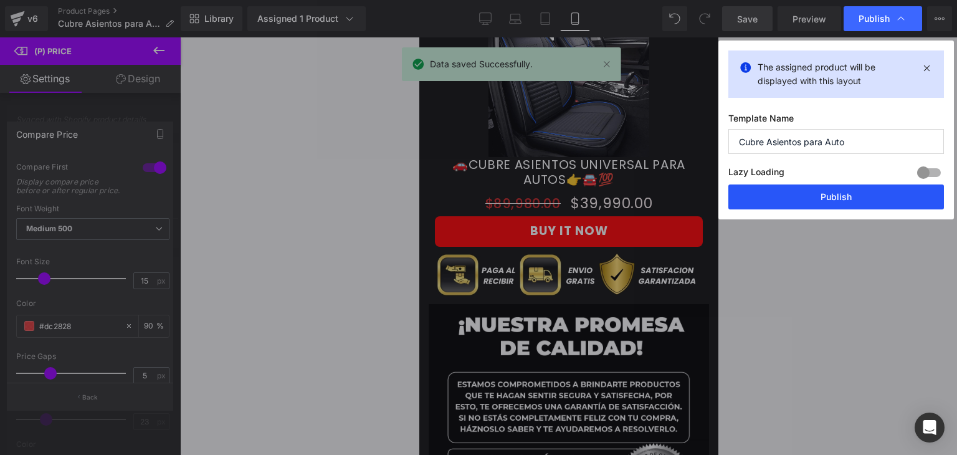
click at [840, 204] on button "Publish" at bounding box center [837, 196] width 216 height 25
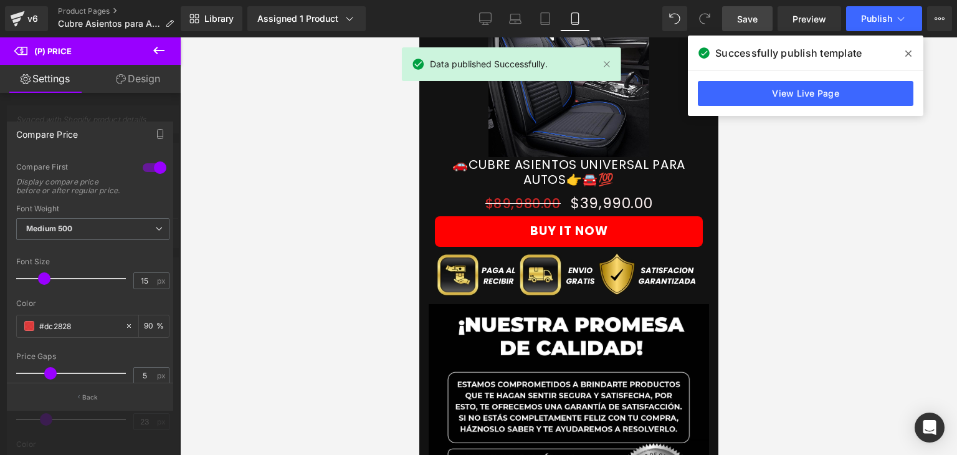
click at [910, 54] on icon at bounding box center [909, 54] width 6 height 10
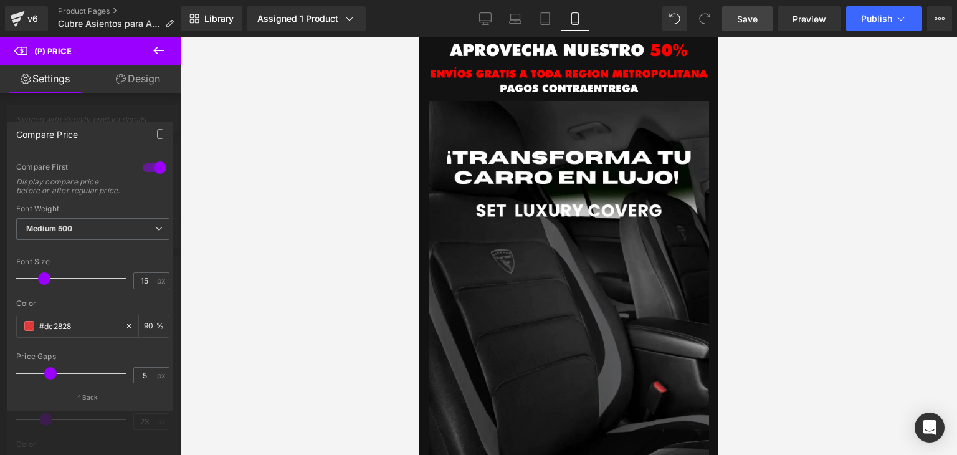
scroll to position [0, 0]
